Goal: Book appointment/travel/reservation

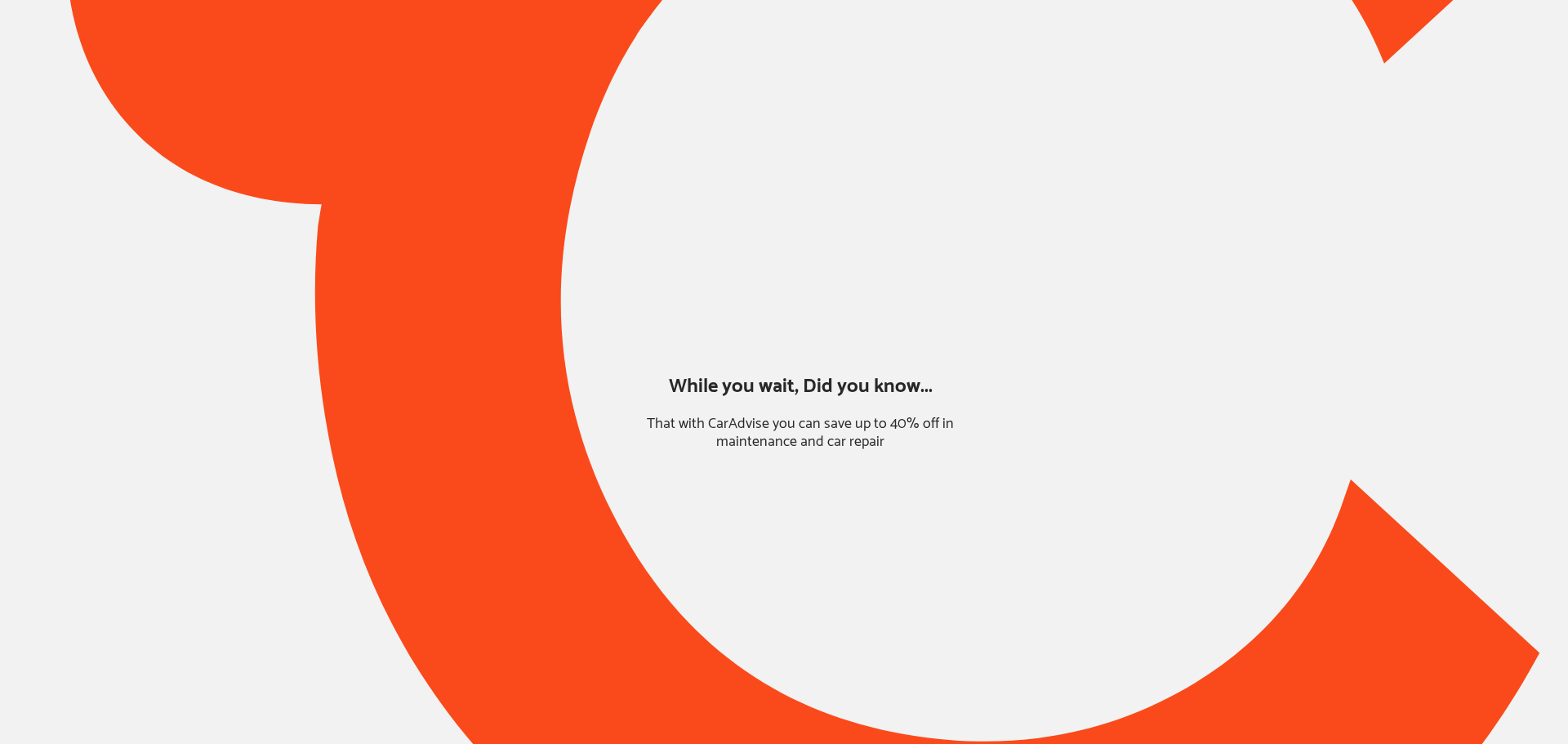
type input "*****"
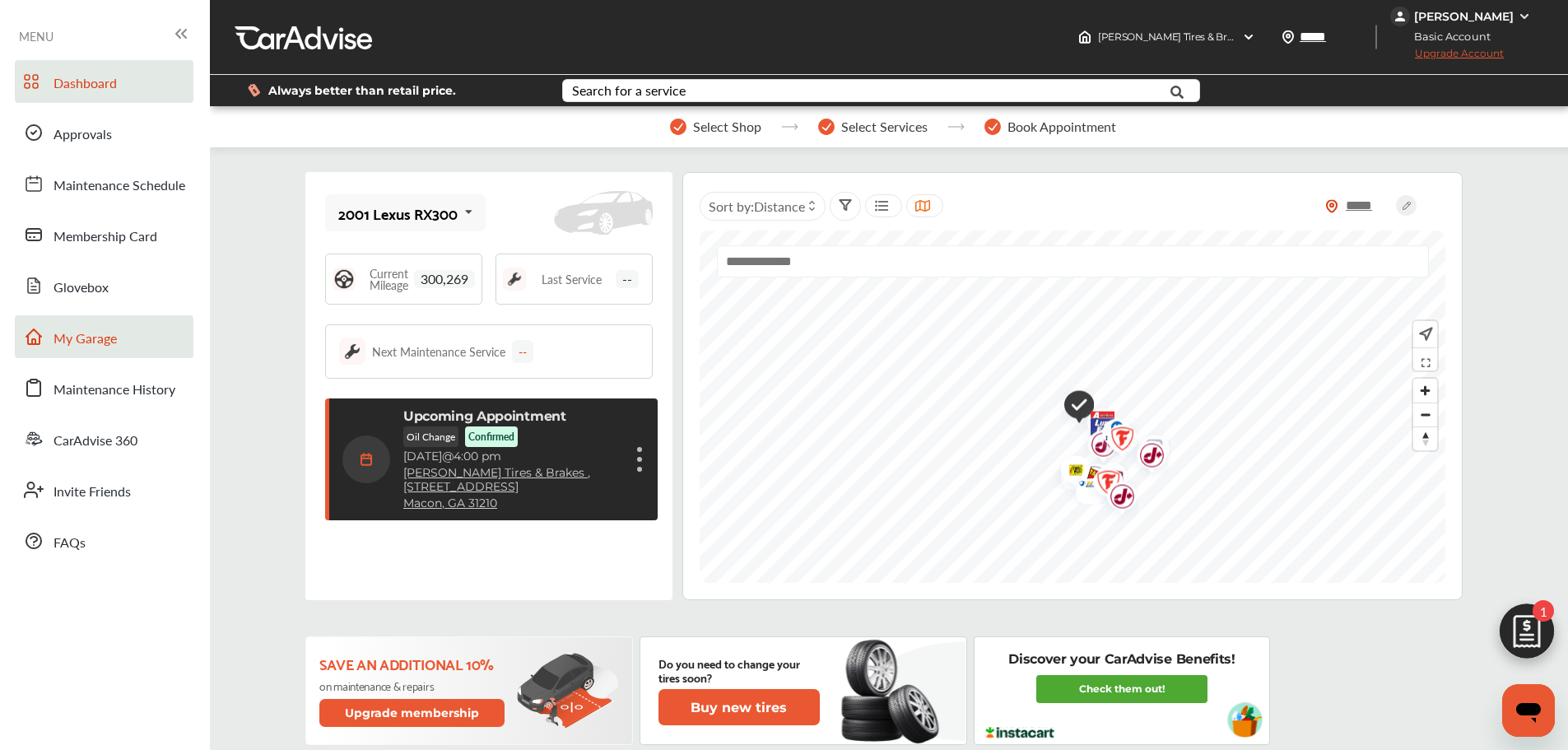
click at [113, 342] on span "My Garage" at bounding box center [85, 340] width 63 height 22
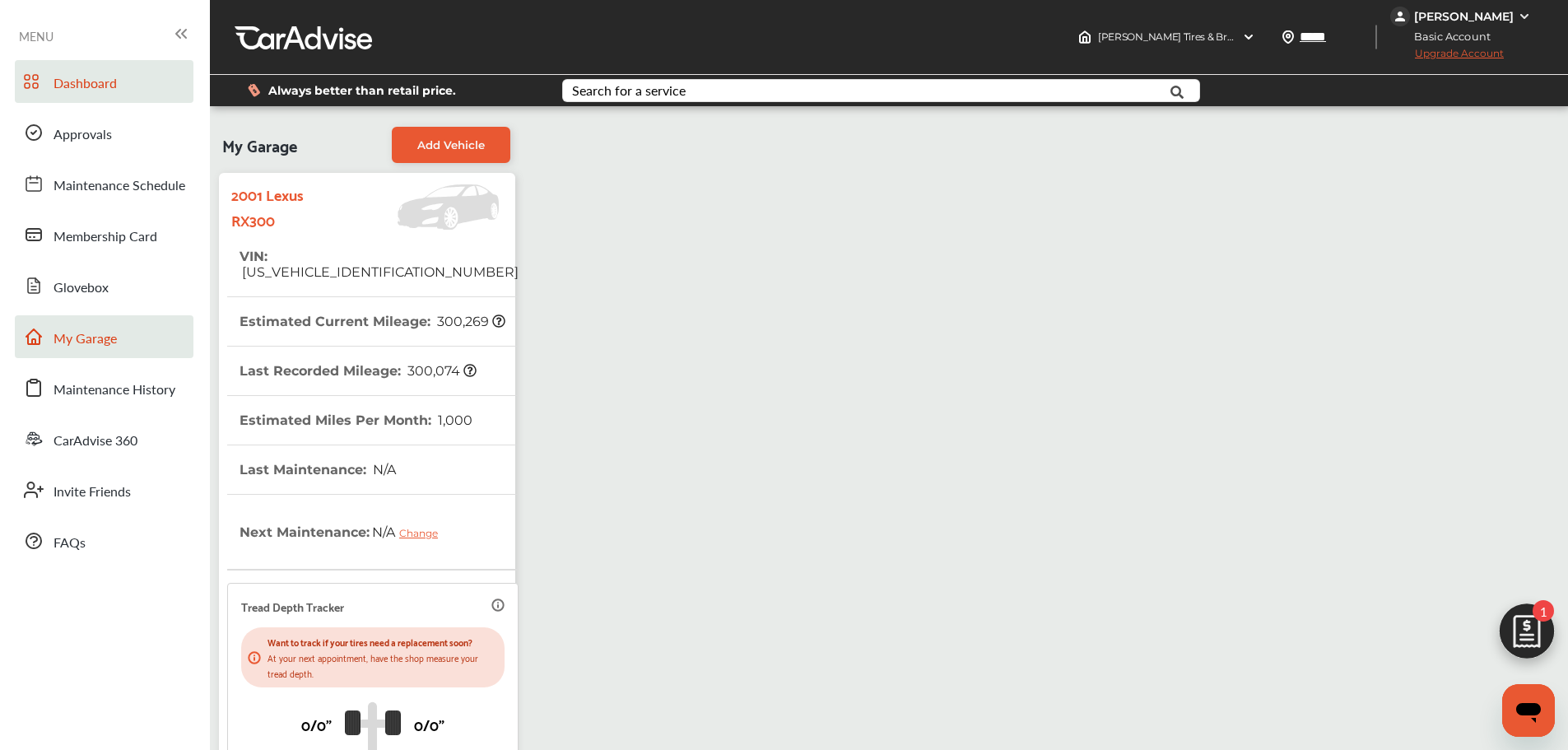
click at [93, 81] on span "Dashboard" at bounding box center [85, 84] width 63 height 22
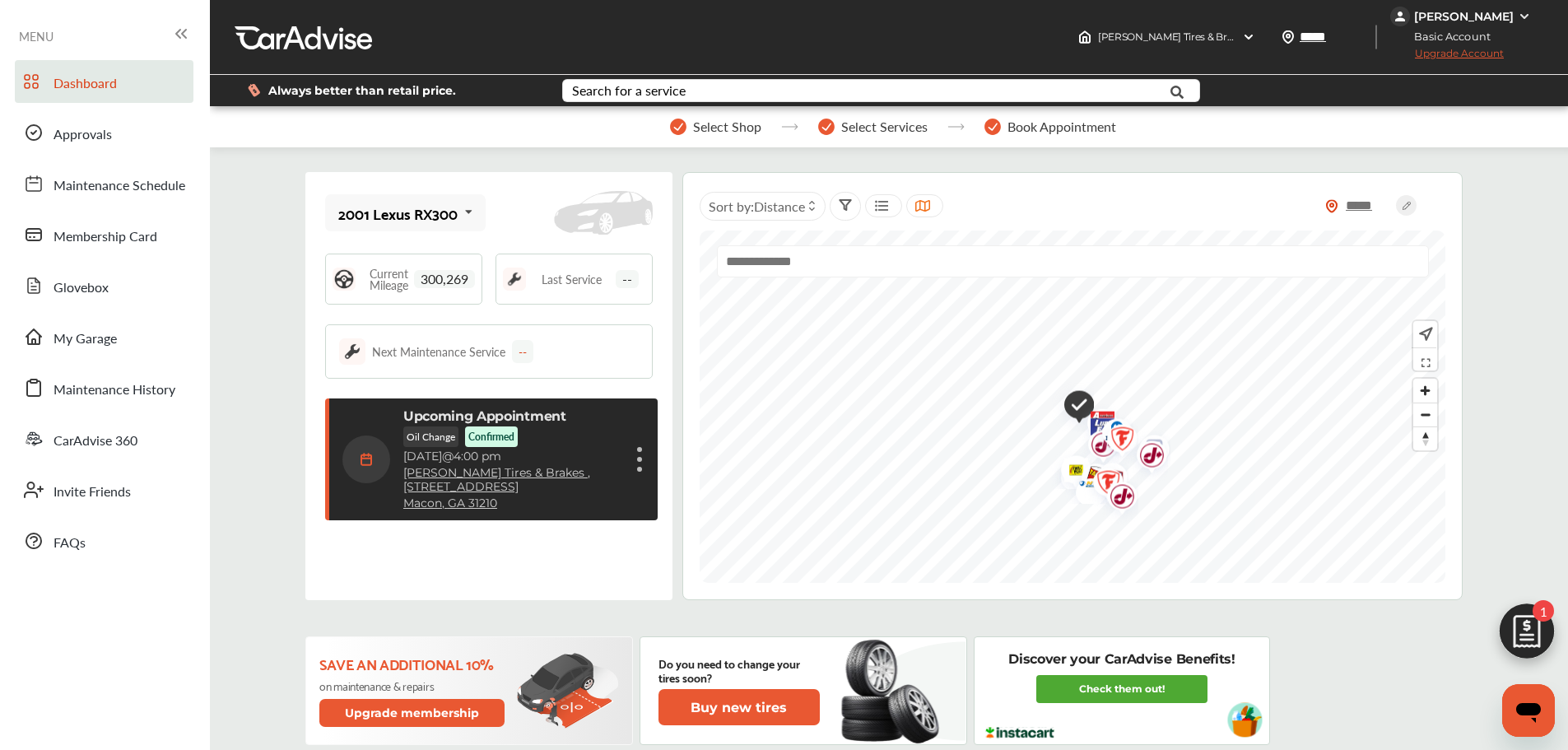
click at [570, 483] on div "Upcoming Appointment Oil Change Confirmed [DATE] 4:00 pm [PERSON_NAME] Tires & …" at bounding box center [512, 459] width 218 height 102
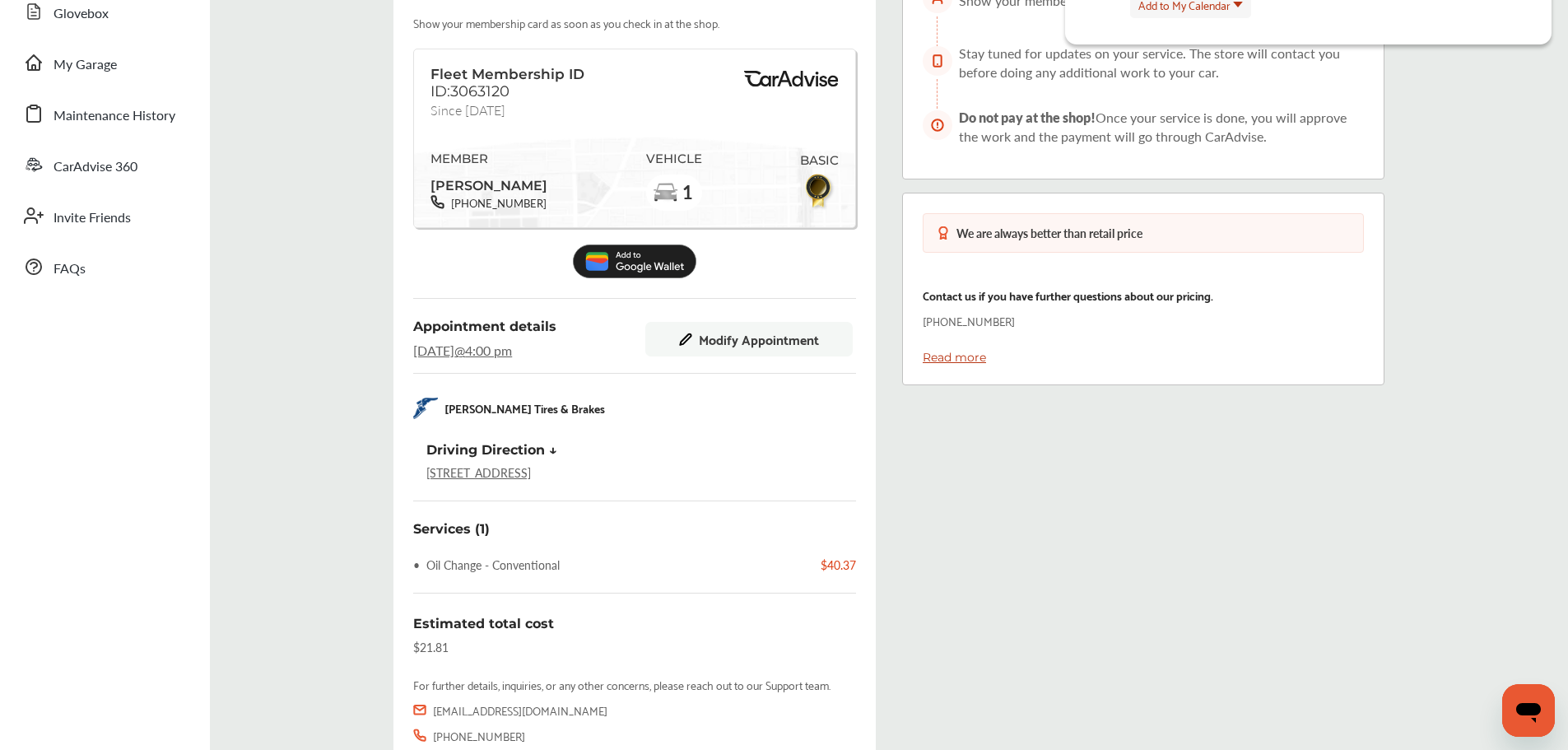
scroll to position [274, 0]
click at [763, 345] on span "Modify Appointment" at bounding box center [759, 340] width 120 height 15
